Goal: Learn about a topic

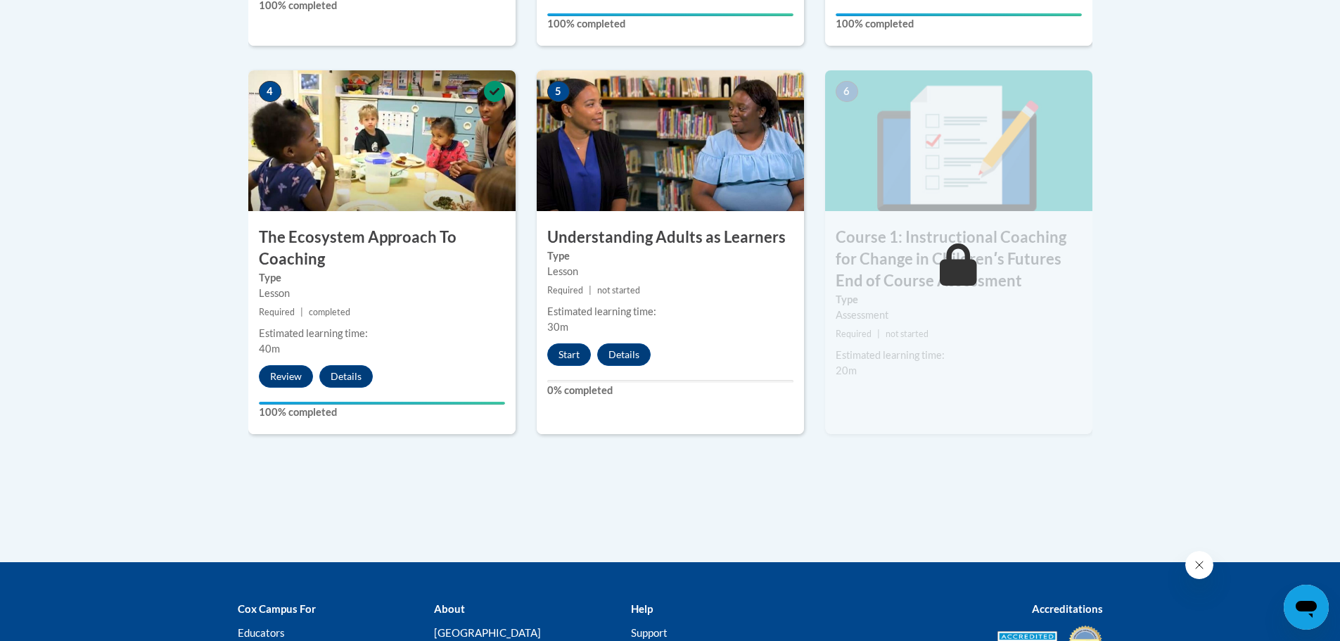
click at [608, 172] on img at bounding box center [670, 140] width 267 height 141
click at [569, 350] on button "Start" at bounding box center [569, 354] width 44 height 23
